Goal: Task Accomplishment & Management: Use online tool/utility

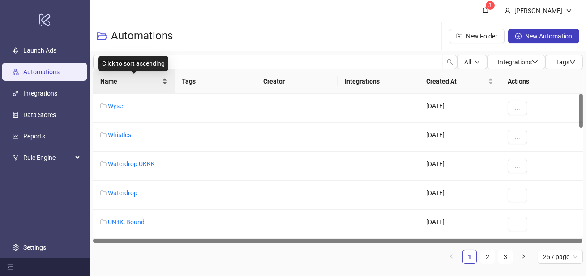
click at [140, 85] on span "Name" at bounding box center [130, 82] width 60 height 10
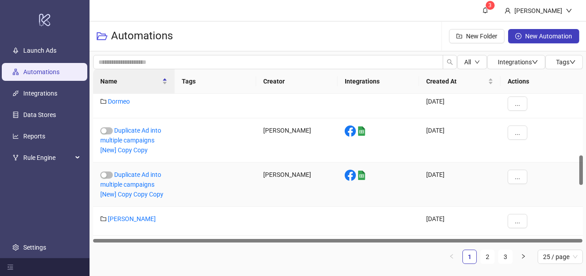
scroll to position [309, 0]
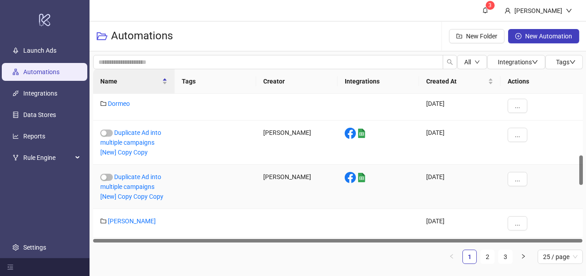
click at [136, 191] on div "Duplicate Ad into multiple campaigns [New] Copy Copy Copy" at bounding box center [133, 187] width 81 height 44
click at [144, 187] on link "Duplicate Ad into multiple campaigns [New] Copy Copy Copy" at bounding box center [131, 187] width 63 height 27
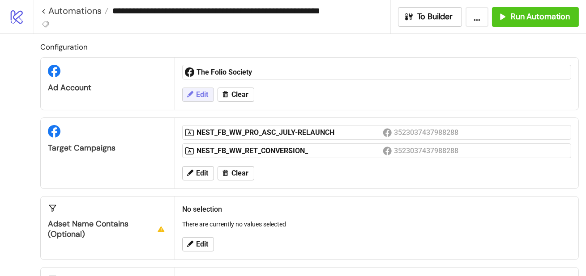
click at [202, 92] on span "Edit" at bounding box center [202, 95] width 12 height 8
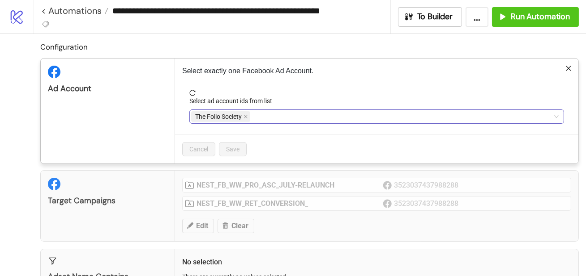
click at [254, 116] on input "Select ad account ids from list" at bounding box center [253, 116] width 2 height 11
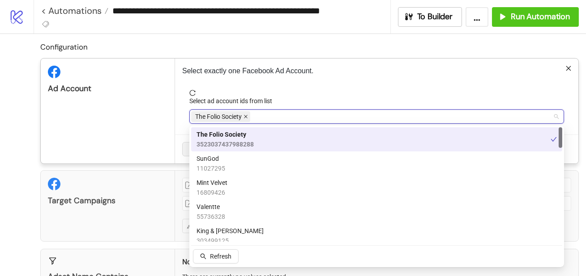
click at [245, 117] on icon "close" at bounding box center [245, 117] width 4 height 4
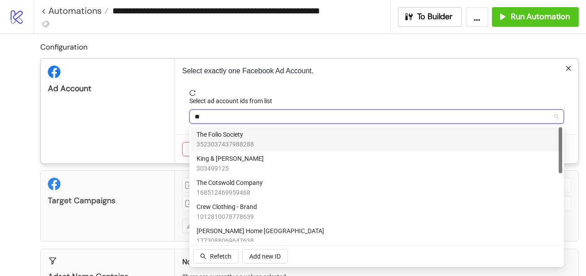
type input "***"
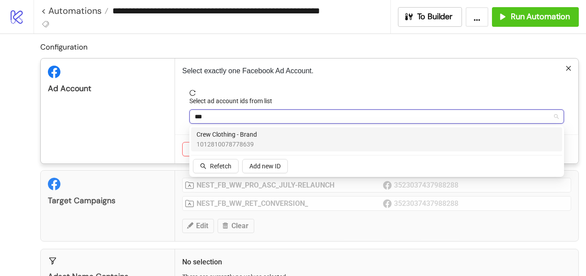
click at [252, 135] on span "Crew Clothing - Brand" at bounding box center [226, 135] width 60 height 10
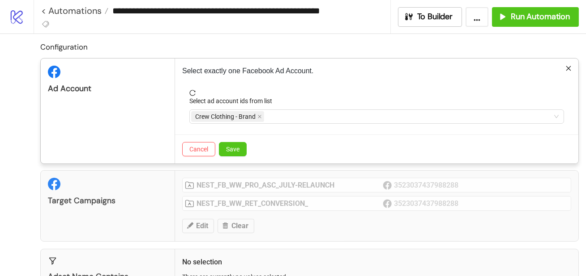
click at [314, 89] on div "Select exactly one Facebook Ad Account. Select ad account ids from list Crew Cl…" at bounding box center [376, 111] width 403 height 105
click at [237, 146] on span "Save" at bounding box center [232, 149] width 13 height 7
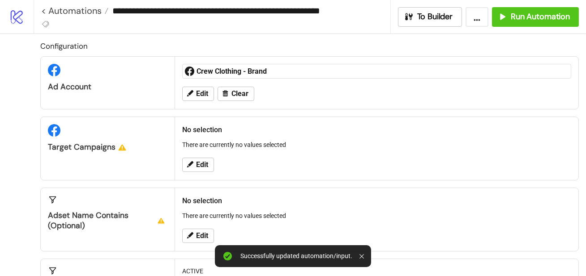
scroll to position [0, 0]
click at [200, 166] on span "Edit" at bounding box center [202, 166] width 12 height 8
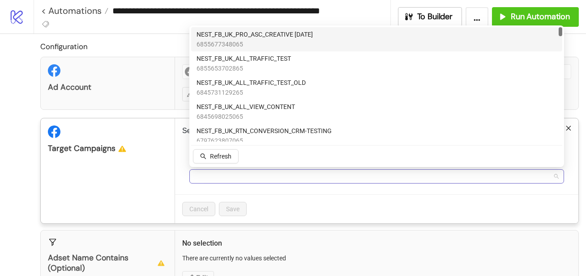
click at [300, 181] on div at bounding box center [371, 176] width 361 height 13
type input "***"
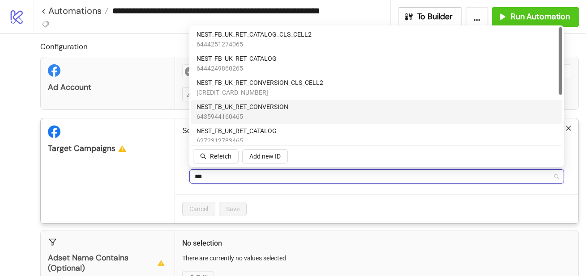
click at [281, 118] on span "6435944160465" at bounding box center [242, 117] width 92 height 10
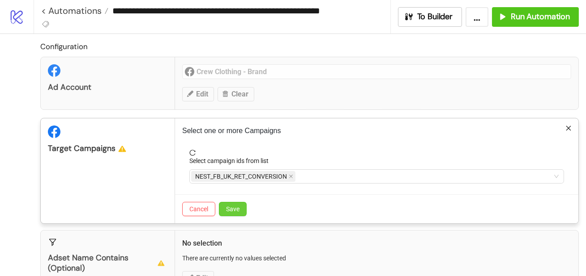
click at [240, 205] on button "Save" at bounding box center [233, 209] width 28 height 14
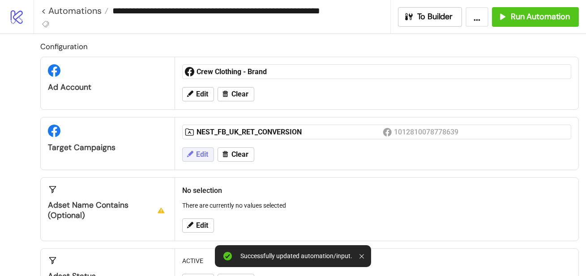
click at [195, 153] on button "Edit" at bounding box center [198, 155] width 32 height 14
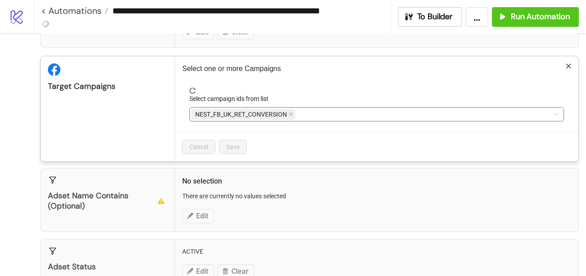
scroll to position [69, 0]
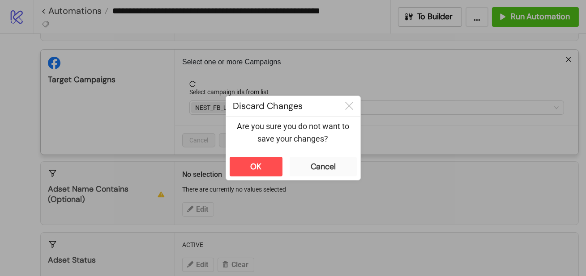
click at [267, 184] on div "**********" at bounding box center [293, 138] width 586 height 276
click at [272, 167] on button "OK" at bounding box center [256, 167] width 53 height 20
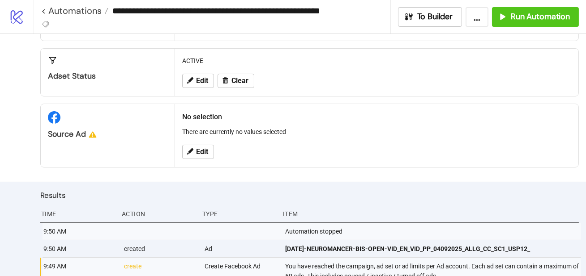
scroll to position [201, 0]
click at [201, 151] on span "Edit" at bounding box center [202, 152] width 12 height 8
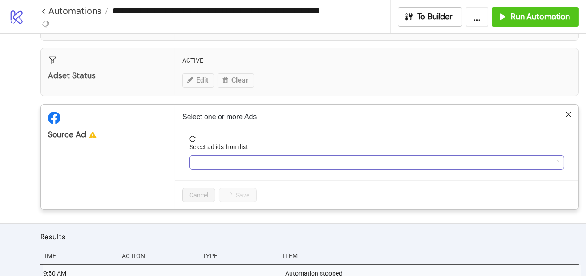
click at [211, 169] on form "Select ad ids from list" at bounding box center [376, 158] width 389 height 45
click at [210, 164] on div at bounding box center [371, 163] width 361 height 13
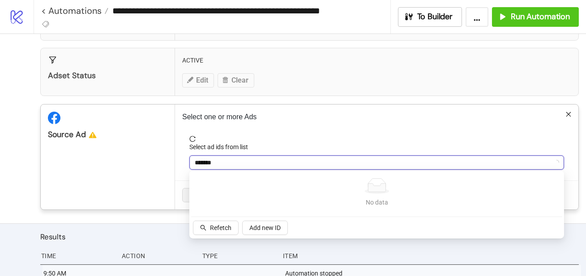
type input "********"
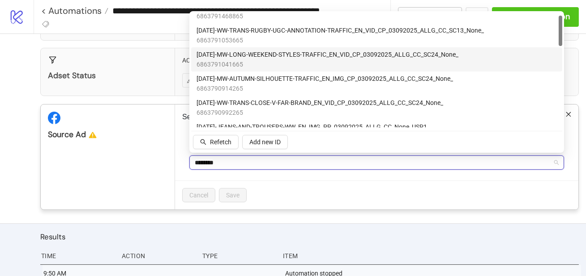
scroll to position [17, 0]
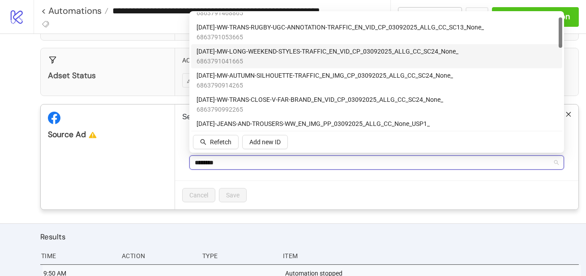
click at [268, 62] on span "6863791041665" at bounding box center [327, 61] width 262 height 10
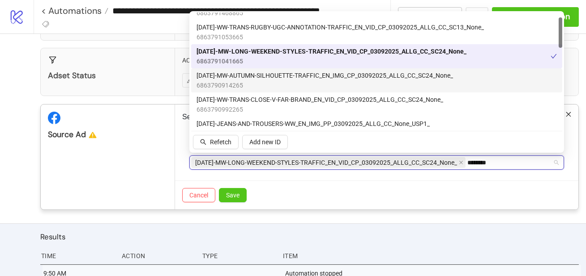
click at [270, 87] on span "6863790914265" at bounding box center [324, 86] width 256 height 10
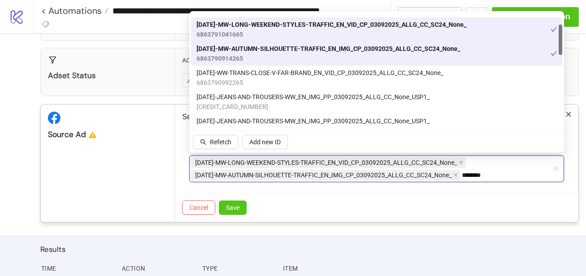
scroll to position [44, 0]
click at [263, 51] on span "[DATE]-MW-AUTUMN-SILHOUETTE-TRAFFIC_EN_IMG_CP_03092025_ALLG_CC_SC24_None_" at bounding box center [328, 48] width 264 height 10
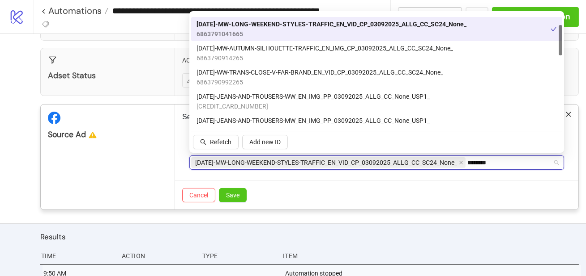
click at [263, 30] on span "6863791041665" at bounding box center [331, 34] width 270 height 10
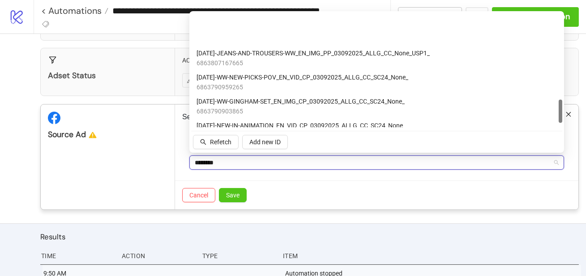
scroll to position [441, 0]
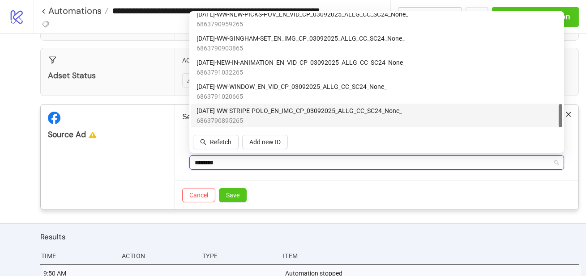
click at [277, 111] on span "[DATE]-WW-STRIPE-POLO_EN_IMG_CP_03092025_ALLG_CC_SC24_None_" at bounding box center [298, 111] width 205 height 10
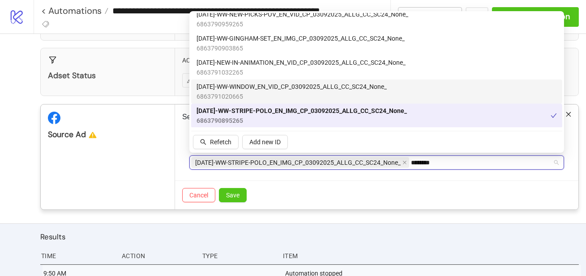
click at [264, 92] on span "6863791020665" at bounding box center [291, 97] width 190 height 10
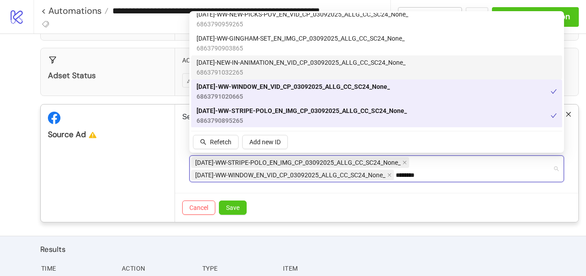
click at [251, 68] on span "6863791032265" at bounding box center [300, 73] width 209 height 10
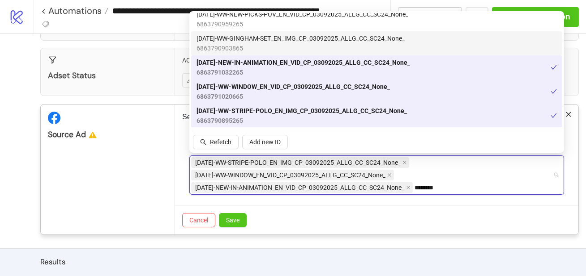
click at [248, 44] on span "6863790903865" at bounding box center [300, 48] width 208 height 10
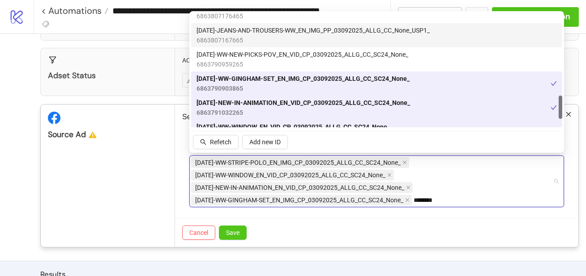
scroll to position [400, 0]
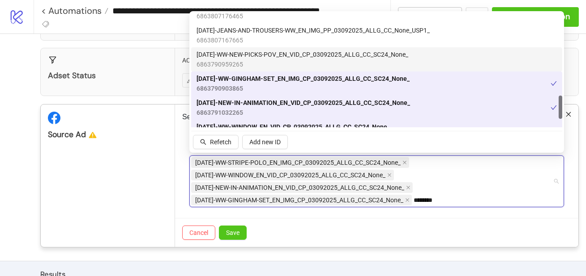
click at [255, 55] on span "[DATE]-WW-NEW-PICKS-POV_EN_VID_CP_03092025_ALLG_CC_SC24_None_" at bounding box center [302, 55] width 212 height 10
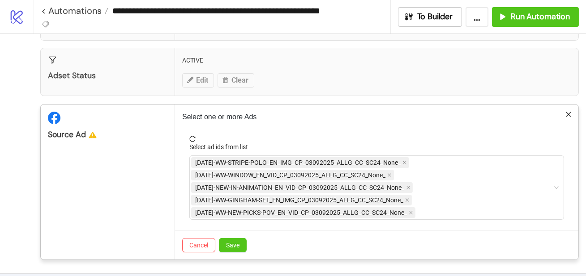
click at [387, 233] on div "Cancel Save" at bounding box center [376, 245] width 403 height 29
click at [234, 238] on button "Save" at bounding box center [233, 245] width 28 height 14
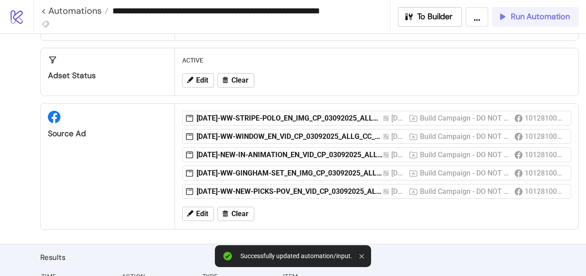
click at [548, 16] on span "Run Automation" at bounding box center [539, 17] width 59 height 10
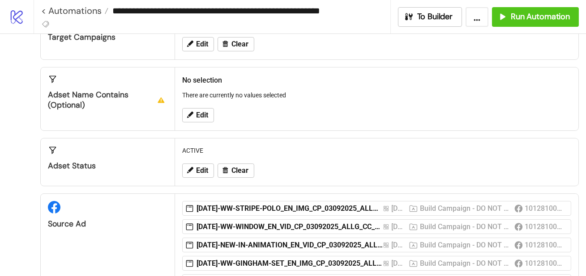
scroll to position [0, 0]
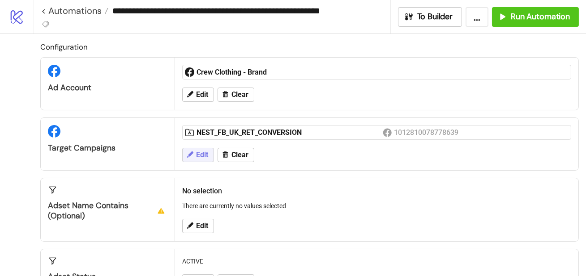
click at [201, 154] on span "Edit" at bounding box center [202, 155] width 12 height 8
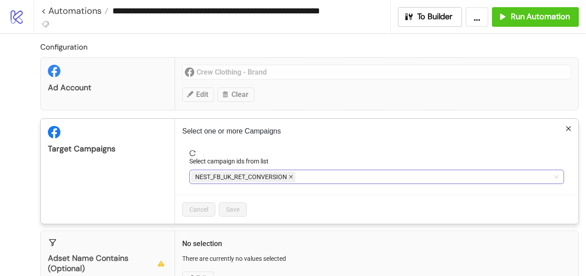
click at [292, 176] on icon "close" at bounding box center [291, 177] width 4 height 4
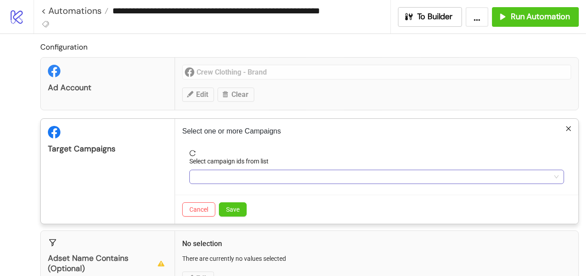
click at [292, 175] on div at bounding box center [371, 177] width 361 height 13
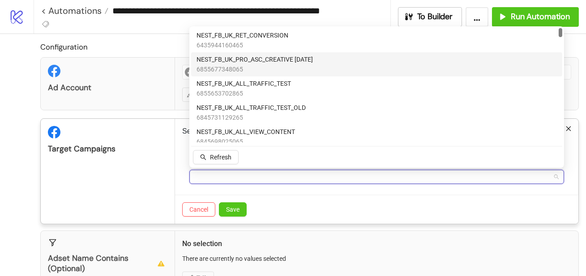
click at [267, 69] on span "6855677348065" at bounding box center [254, 69] width 116 height 10
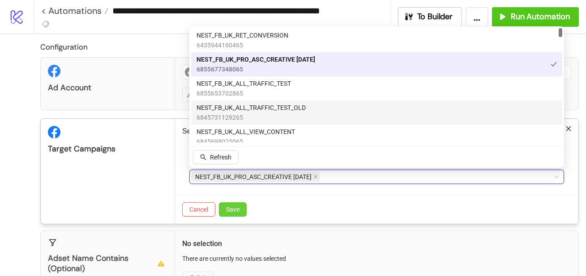
click at [240, 212] on button "Save" at bounding box center [233, 210] width 28 height 14
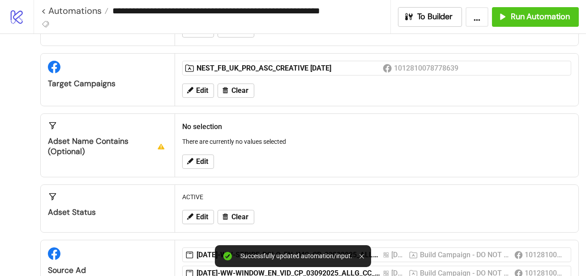
scroll to position [77, 0]
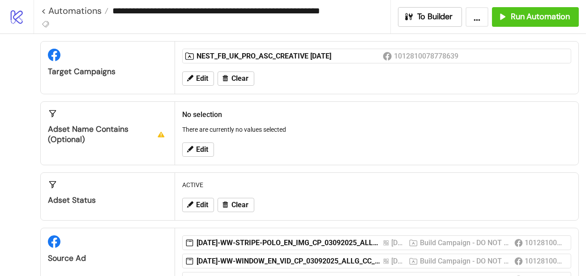
click at [423, 109] on h2 "No selection" at bounding box center [376, 114] width 389 height 11
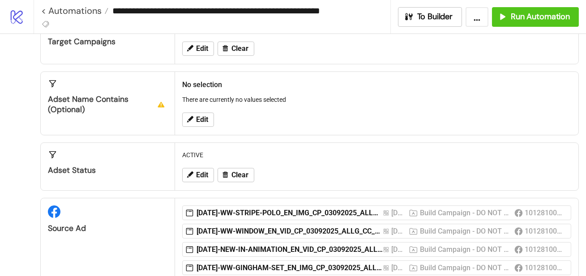
scroll to position [0, 0]
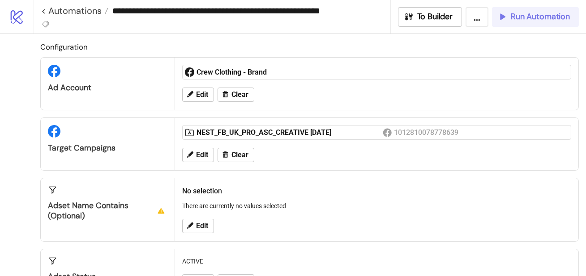
click at [510, 21] on span "Run Automation" at bounding box center [539, 17] width 59 height 10
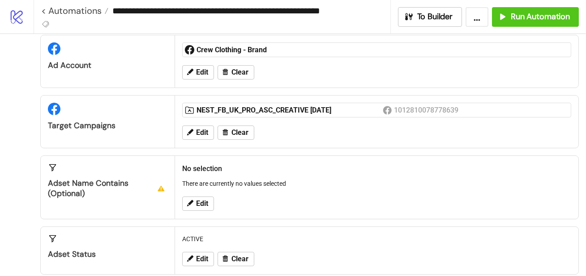
scroll to position [13, 0]
